Goal: Register for event/course

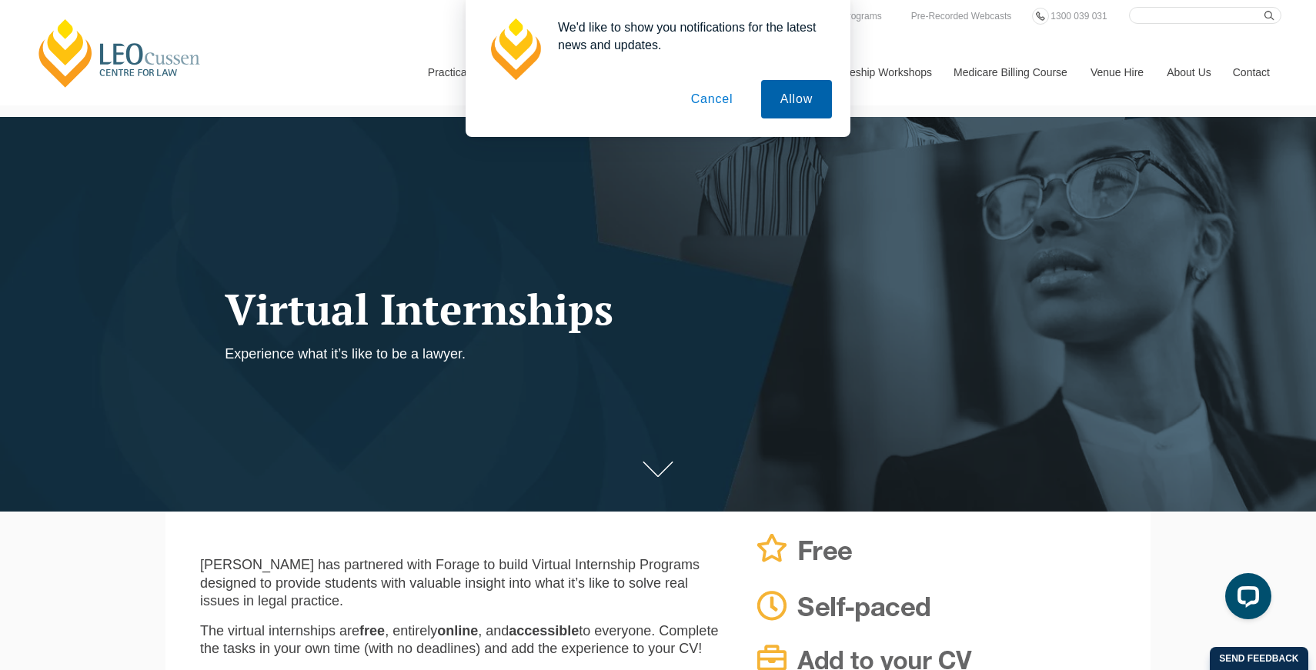
click at [800, 103] on button "Allow" at bounding box center [796, 99] width 71 height 38
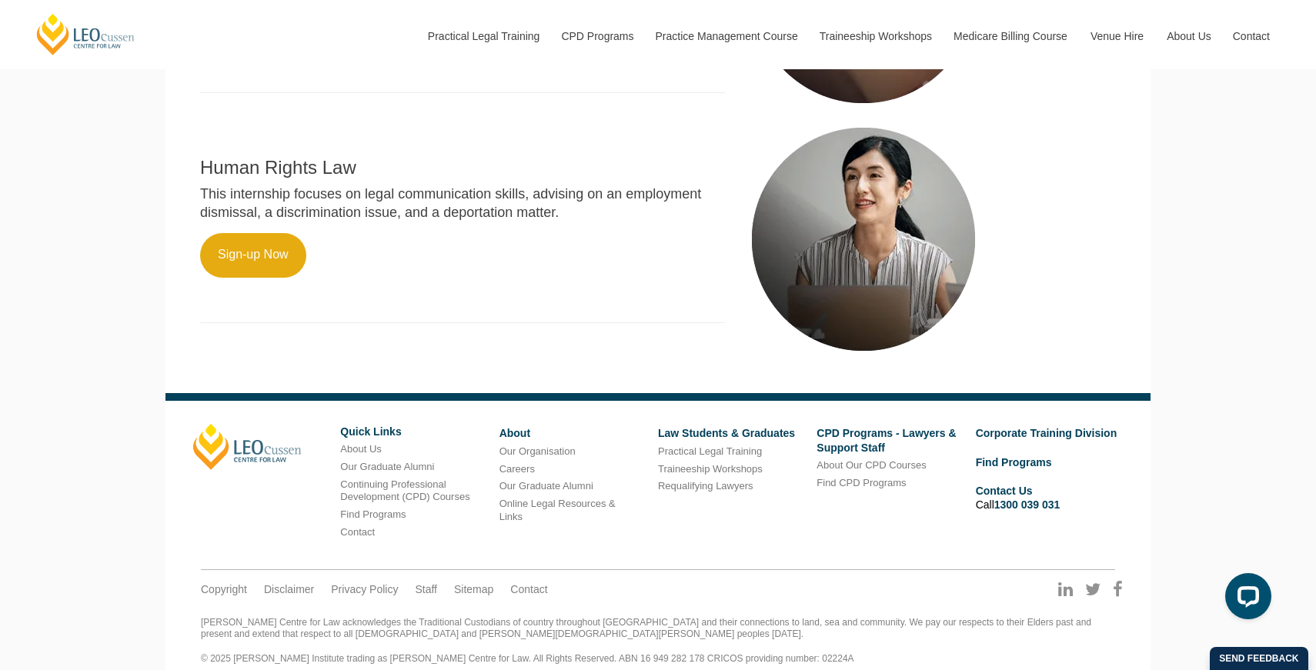
scroll to position [1042, 0]
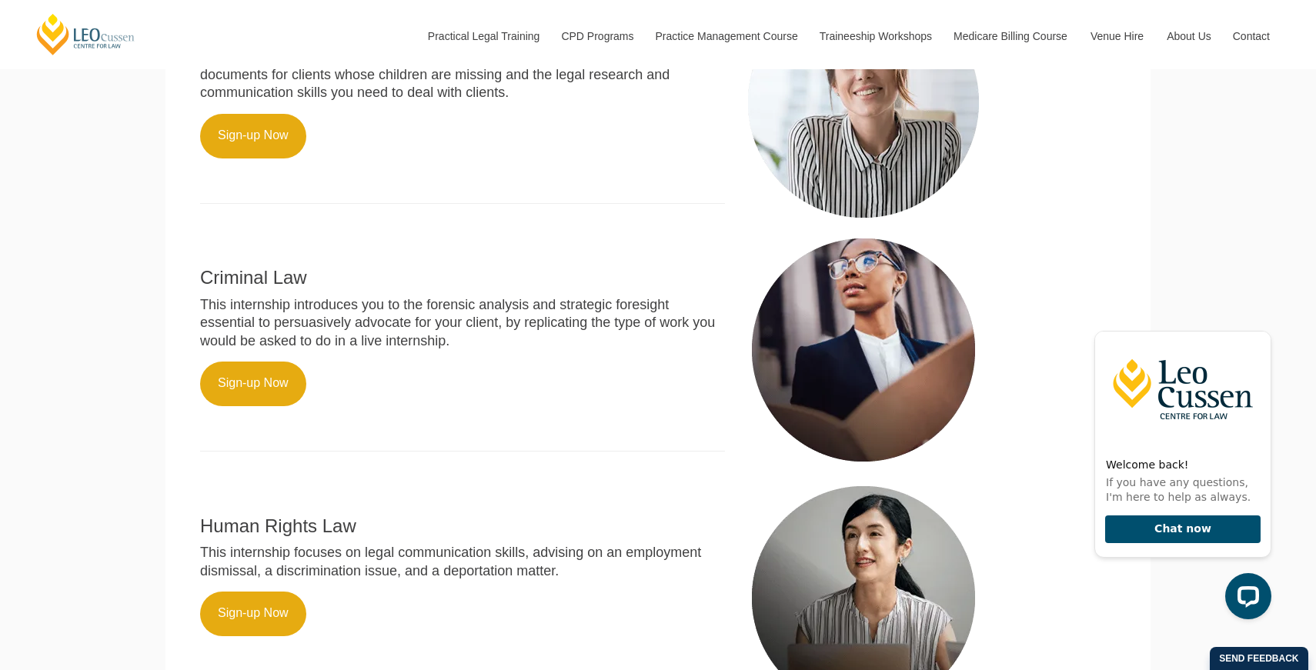
scroll to position [780, 0]
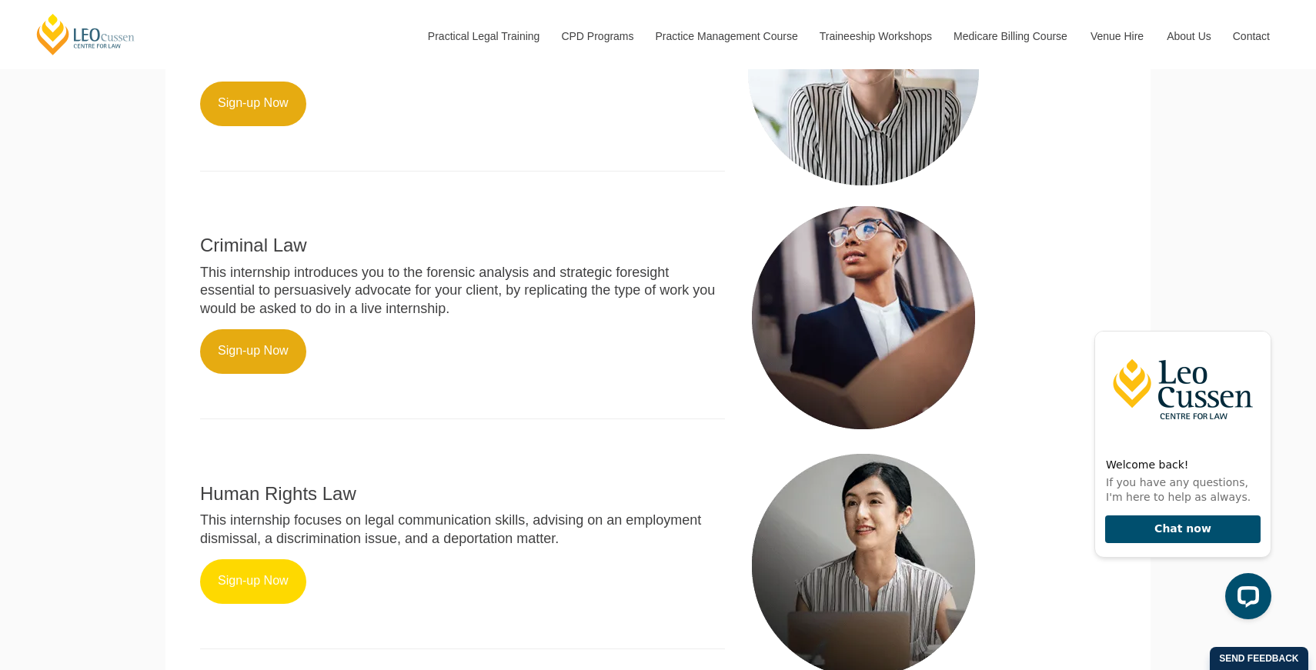
click at [230, 566] on link "Sign-up Now" at bounding box center [253, 581] width 106 height 45
